Goal: Subscribe to service/newsletter

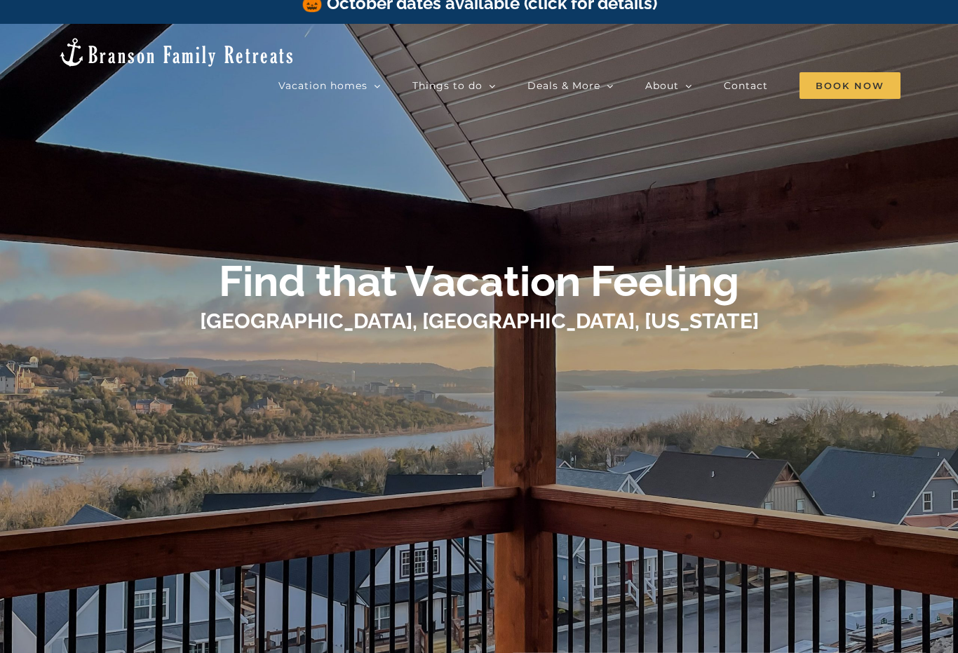
scroll to position [19, 0]
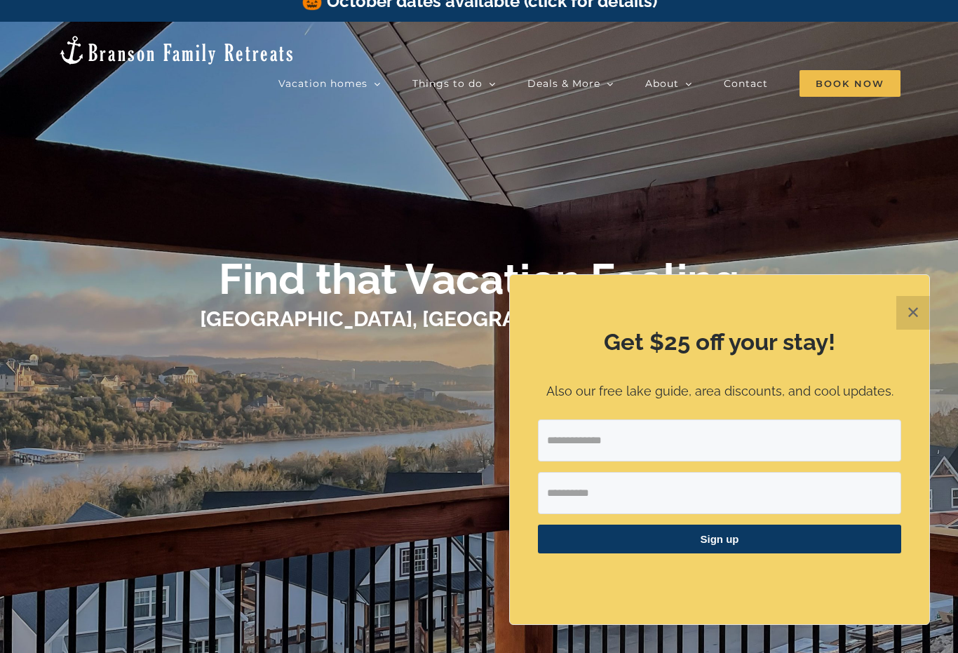
click at [789, 461] on input "Email Address" at bounding box center [719, 440] width 363 height 42
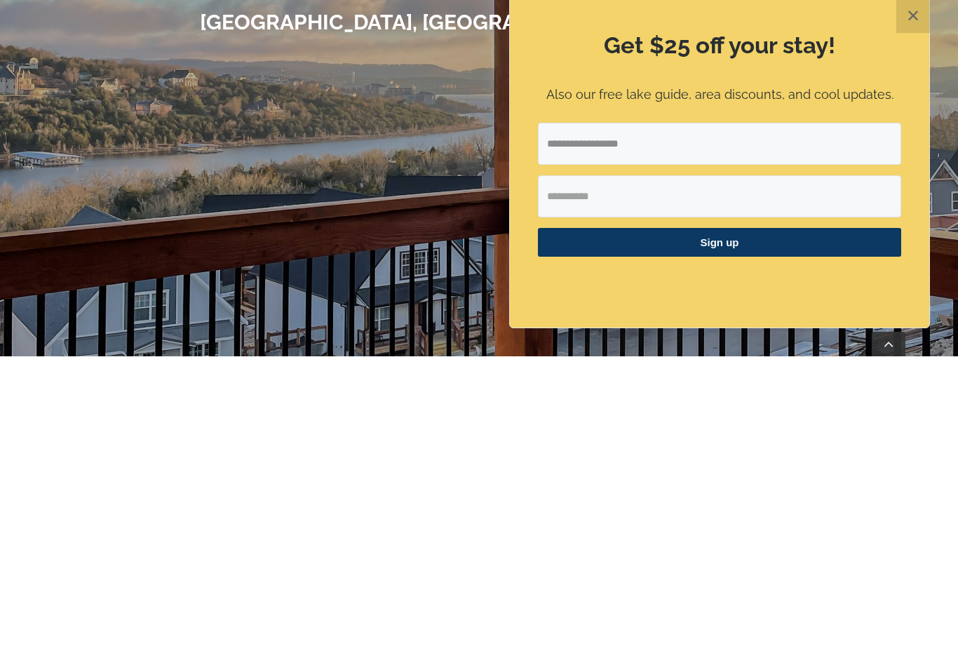
type input "**********"
click at [607, 472] on input "First Name" at bounding box center [719, 493] width 363 height 42
type input "******"
click at [739, 525] on span "Sign up" at bounding box center [719, 539] width 363 height 29
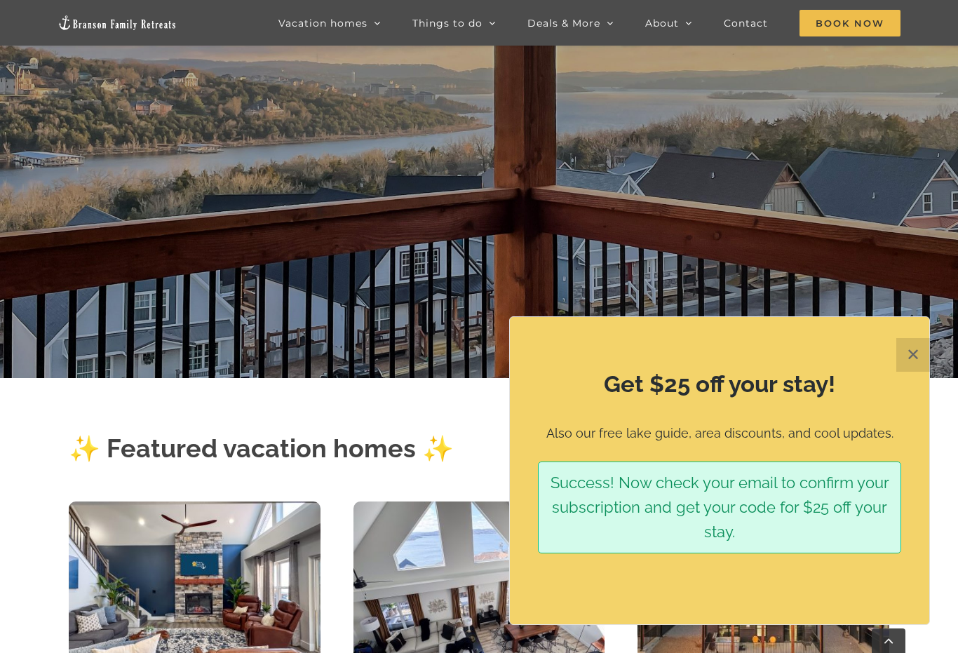
click at [906, 372] on button "✕" at bounding box center [913, 355] width 34 height 34
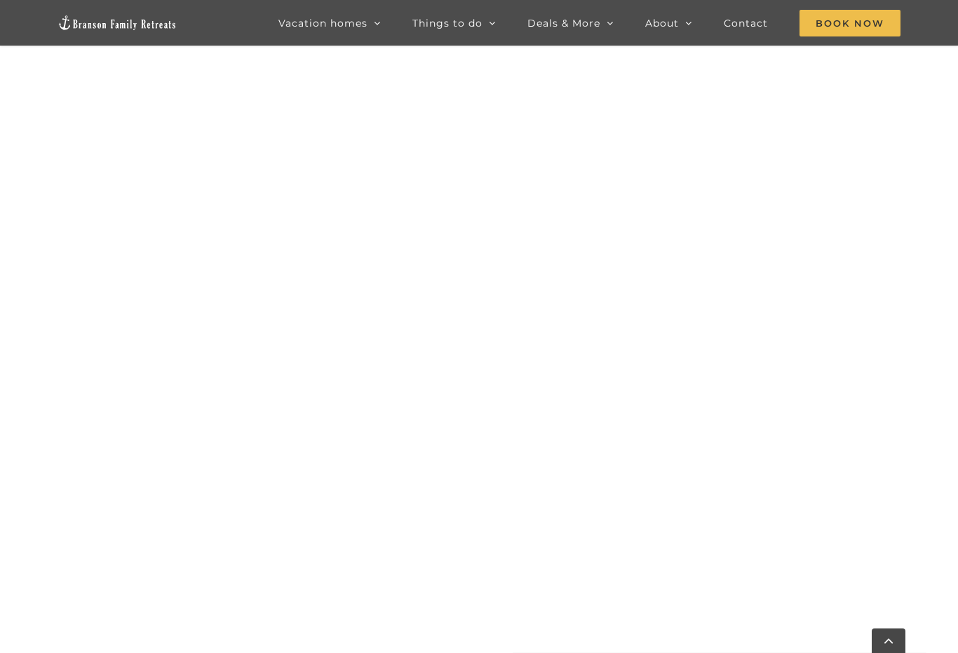
scroll to position [955, 0]
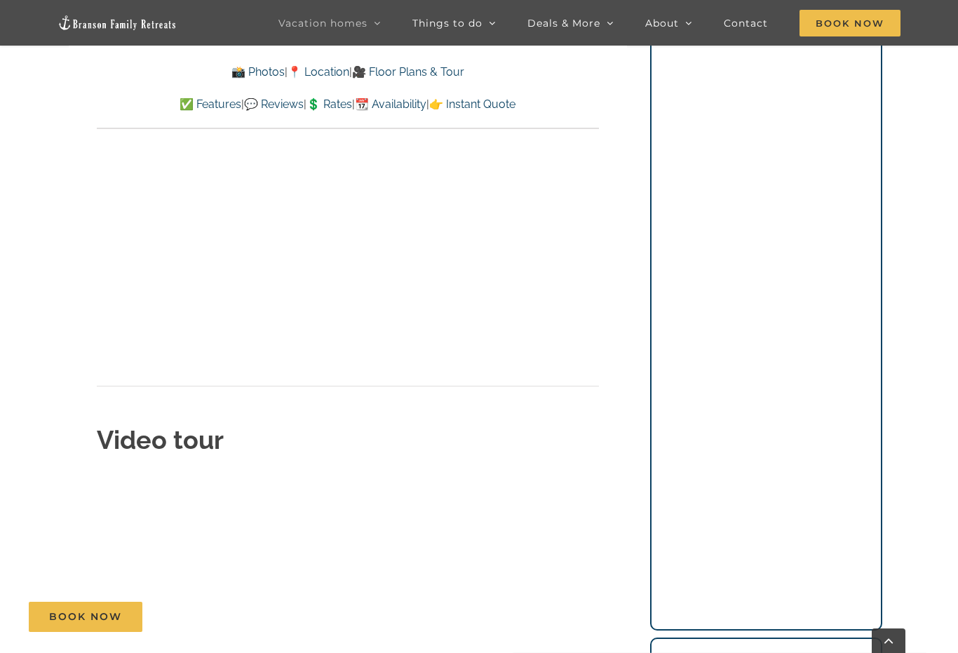
scroll to position [5266, 0]
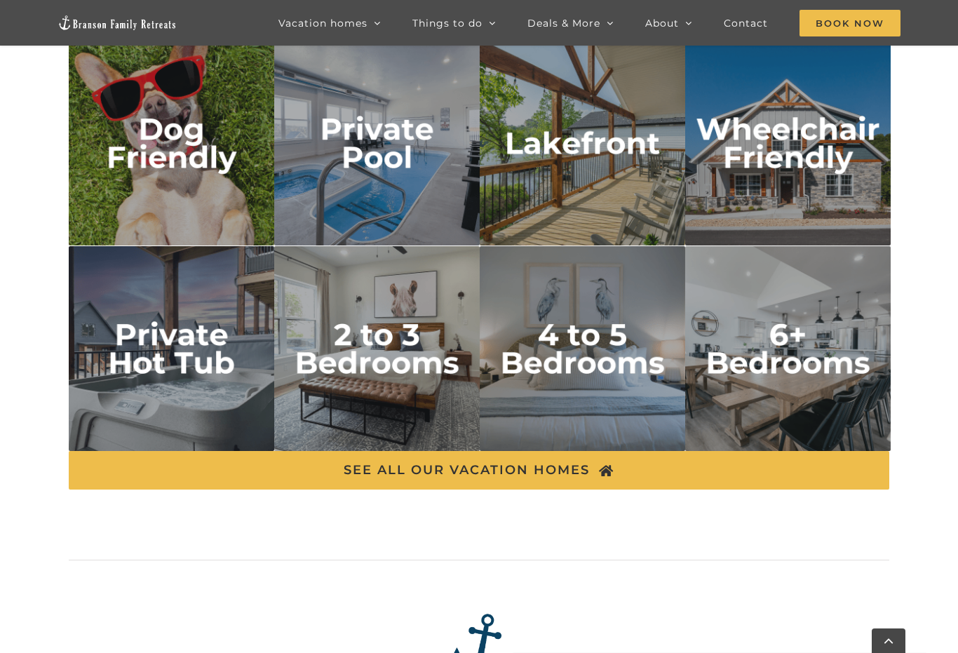
scroll to position [2410, 0]
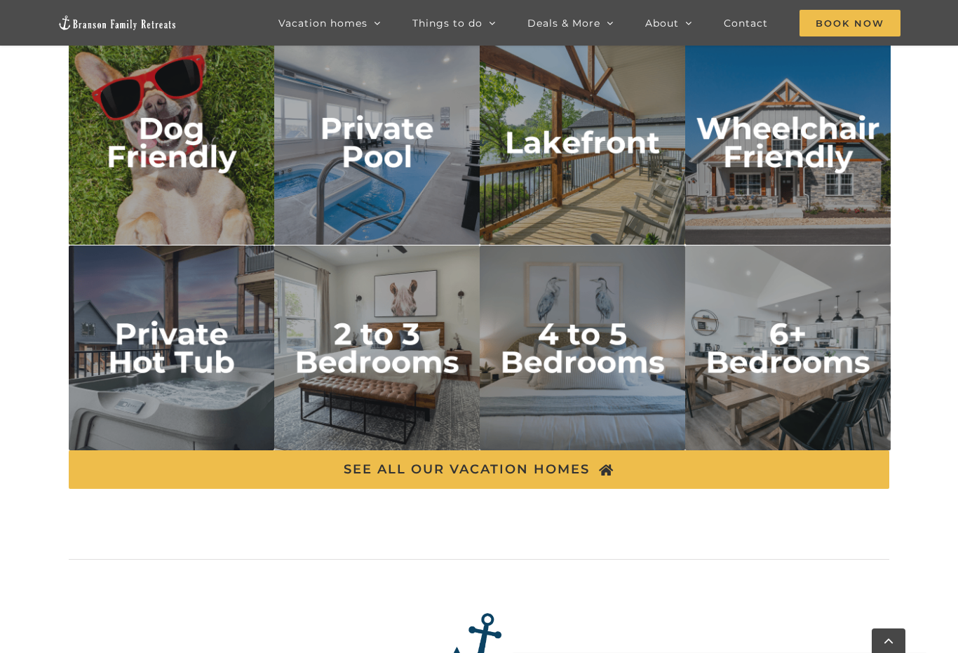
click at [589, 370] on img "4 to 5 bedrooms" at bounding box center [583, 349] width 206 height 206
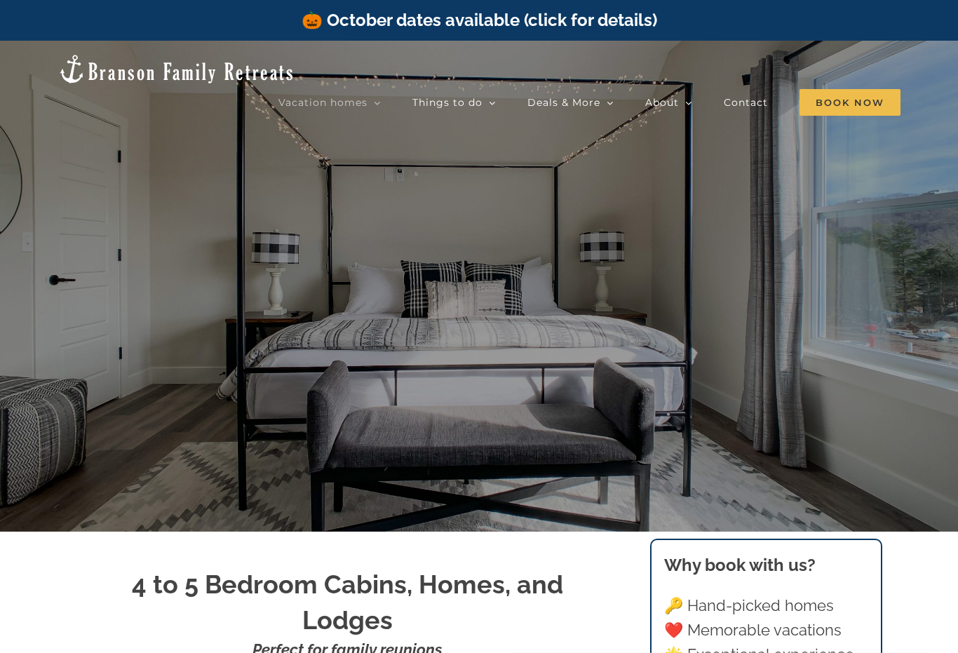
click at [0, 0] on div "4 to 5 Bedrooms" at bounding box center [0, 0] width 0 height 0
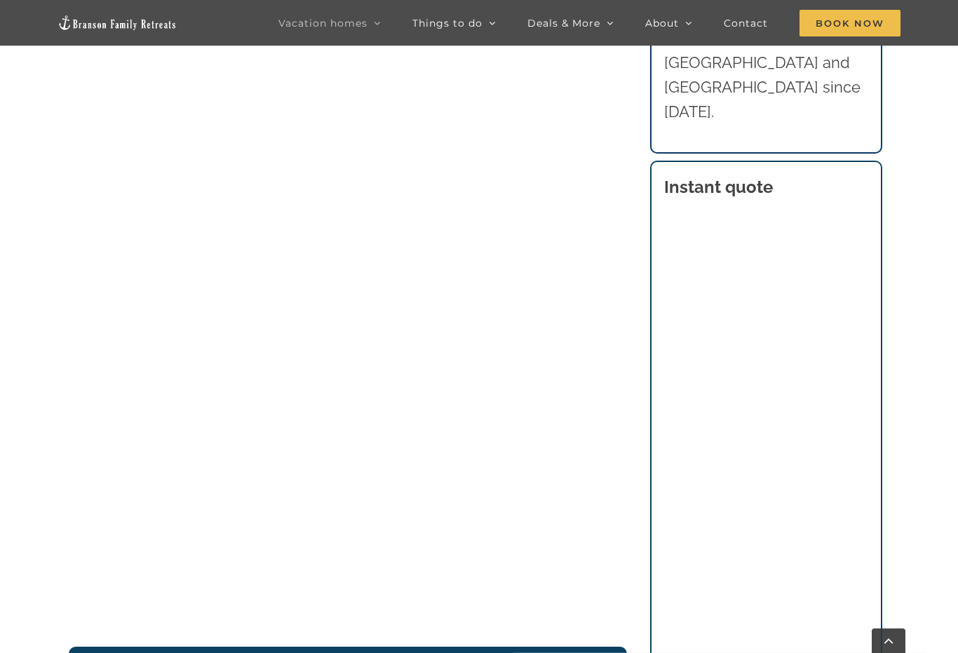
scroll to position [1025, 0]
